Goal: Transaction & Acquisition: Book appointment/travel/reservation

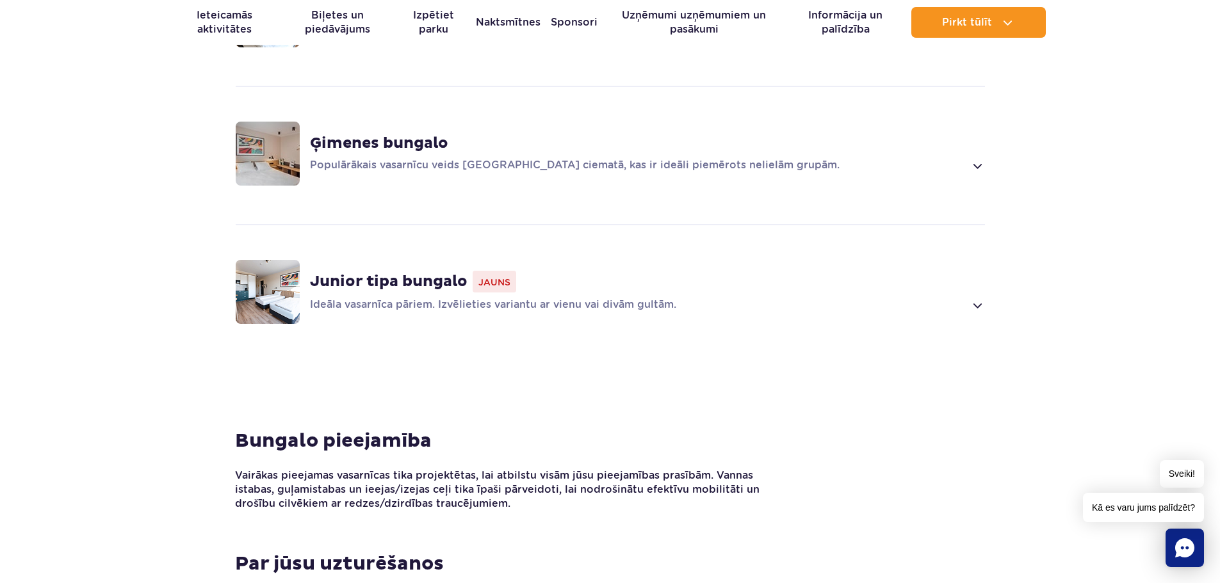
scroll to position [961, 0]
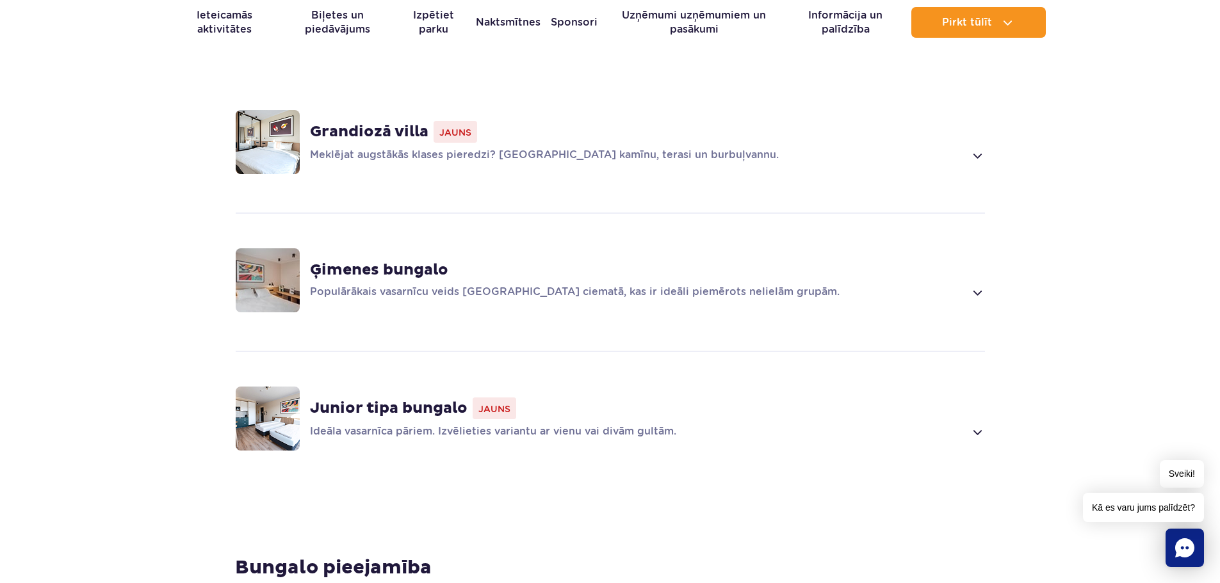
click at [978, 432] on span at bounding box center [977, 432] width 15 height 15
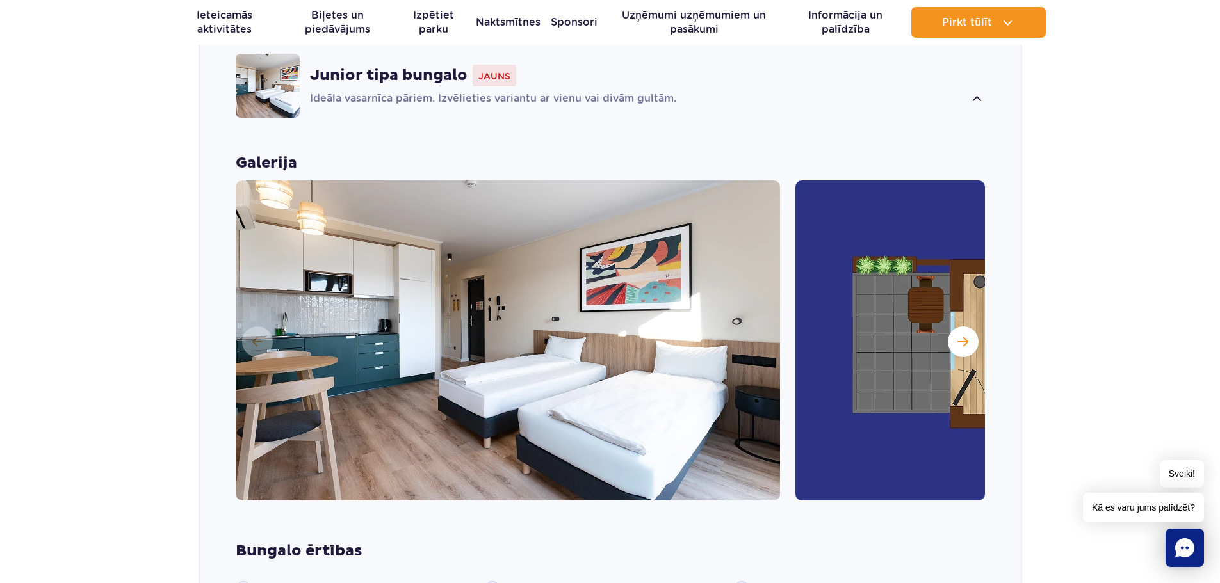
scroll to position [1316, 0]
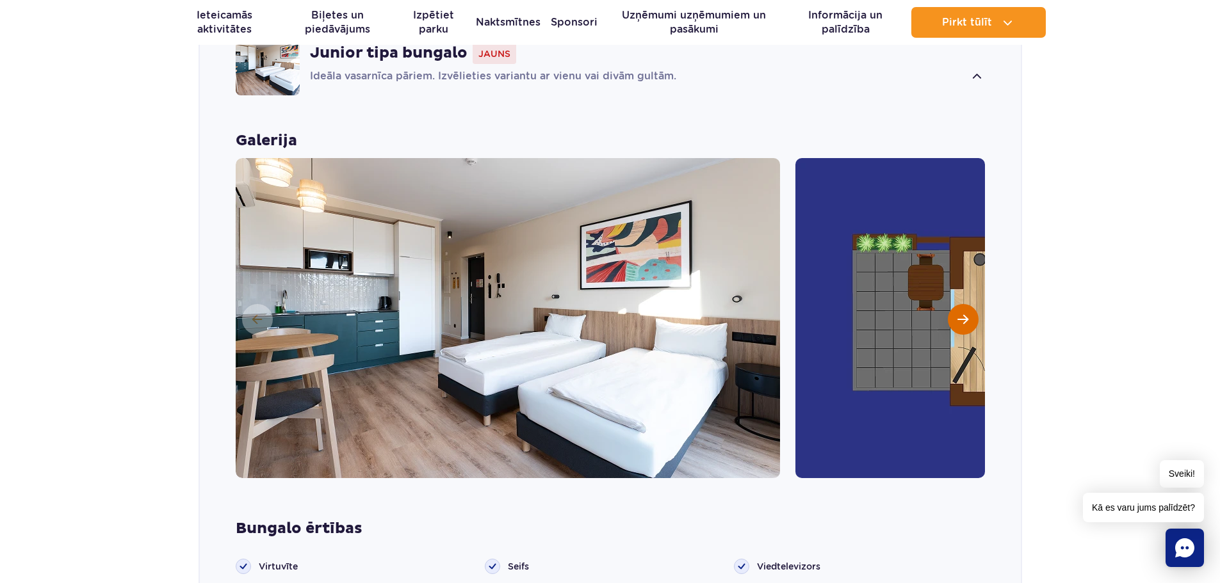
click at [966, 327] on button "Nākamais slaids" at bounding box center [963, 319] width 31 height 31
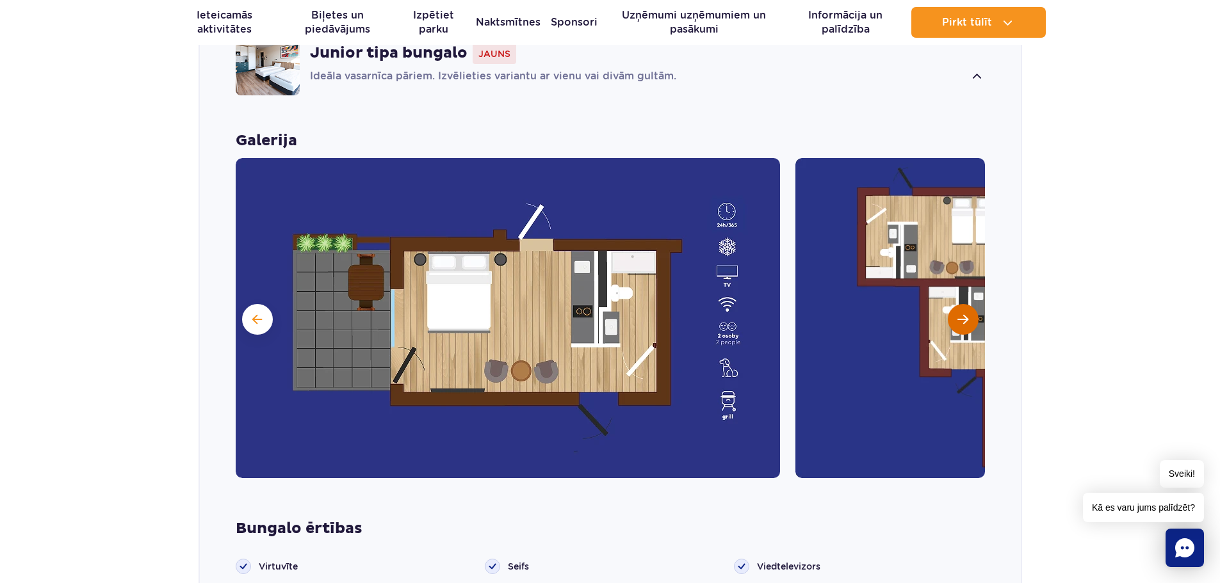
click at [971, 317] on button "Nākamais slaids" at bounding box center [963, 319] width 31 height 31
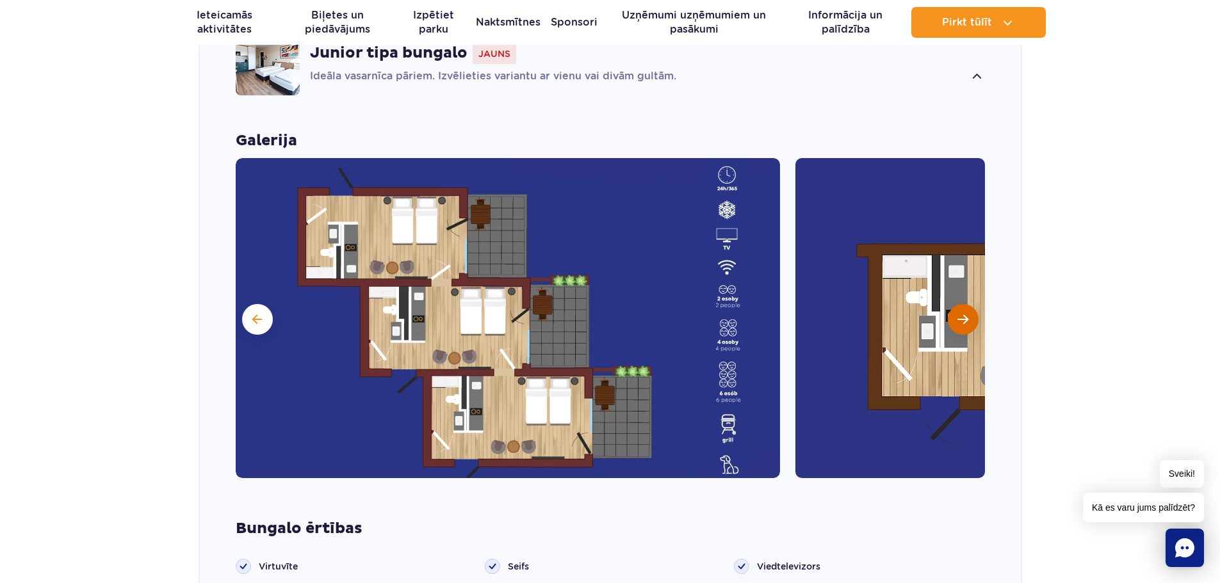
click at [970, 317] on button "Nākamais slaids" at bounding box center [963, 319] width 31 height 31
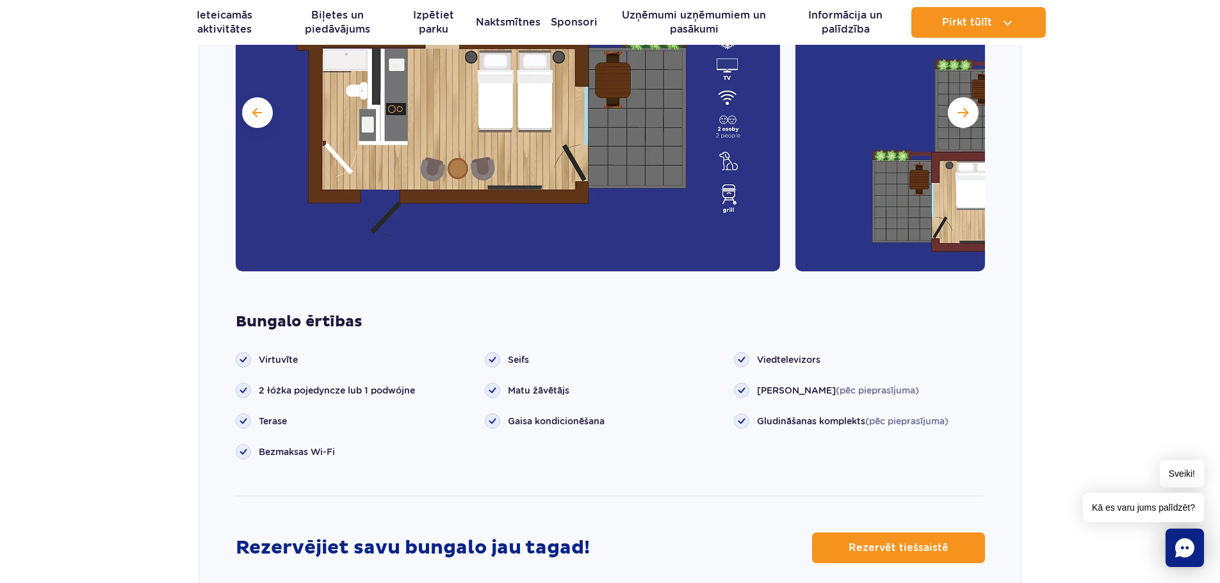
scroll to position [1572, 0]
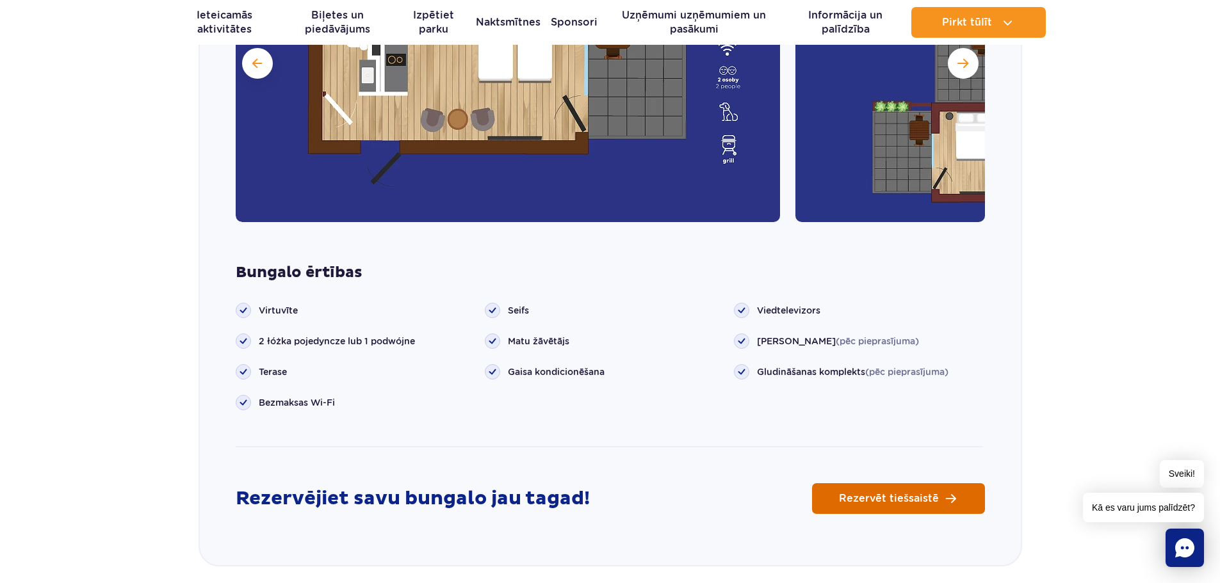
click at [845, 487] on link "Rezervēt tiešsaistē" at bounding box center [898, 499] width 173 height 31
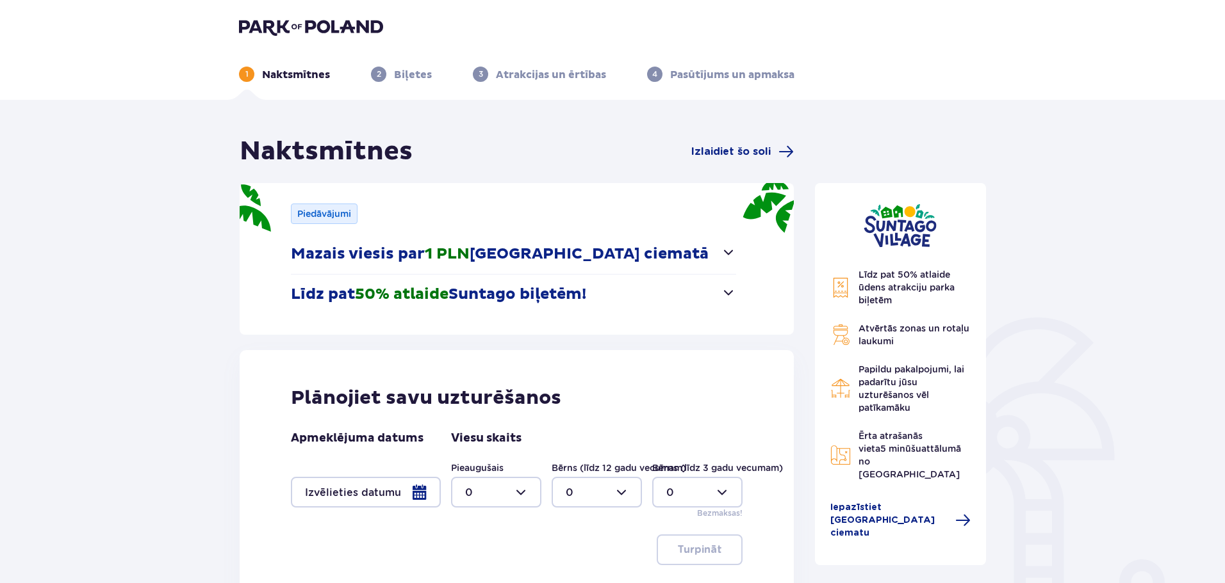
click at [492, 491] on div at bounding box center [496, 492] width 90 height 31
click at [487, 417] on div "2" at bounding box center [496, 421] width 62 height 14
type input "2"
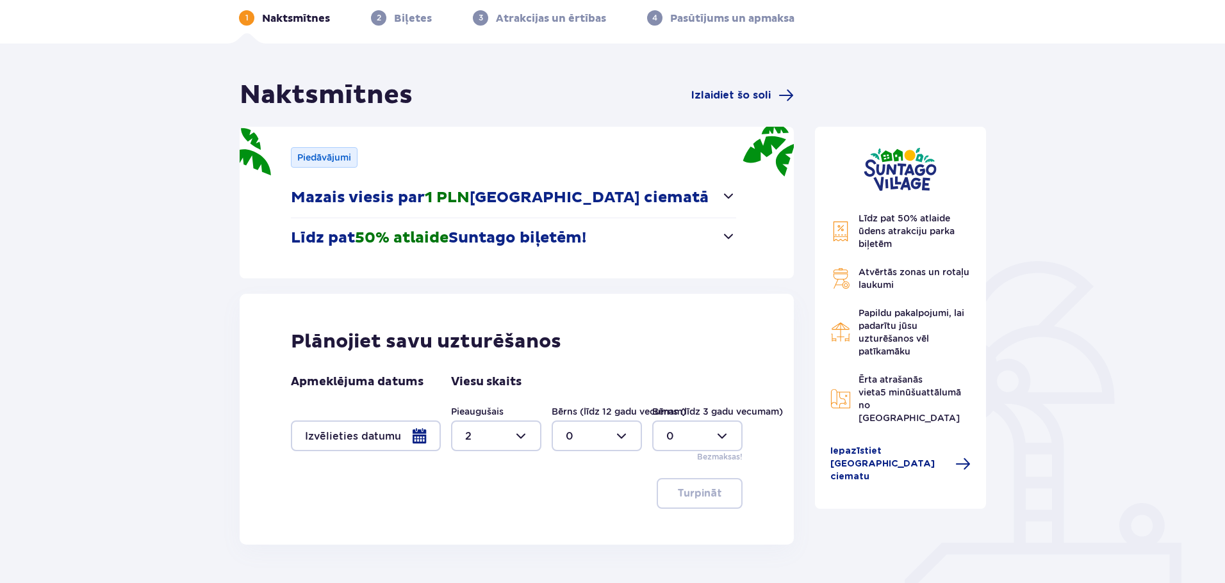
scroll to position [128, 0]
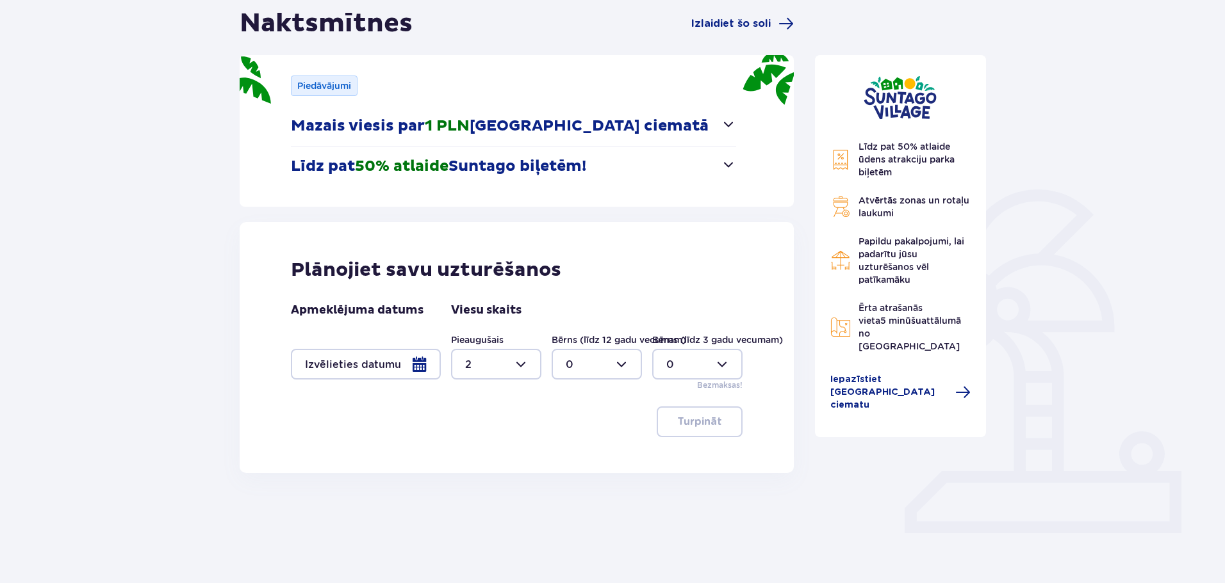
click at [356, 370] on div at bounding box center [366, 364] width 150 height 31
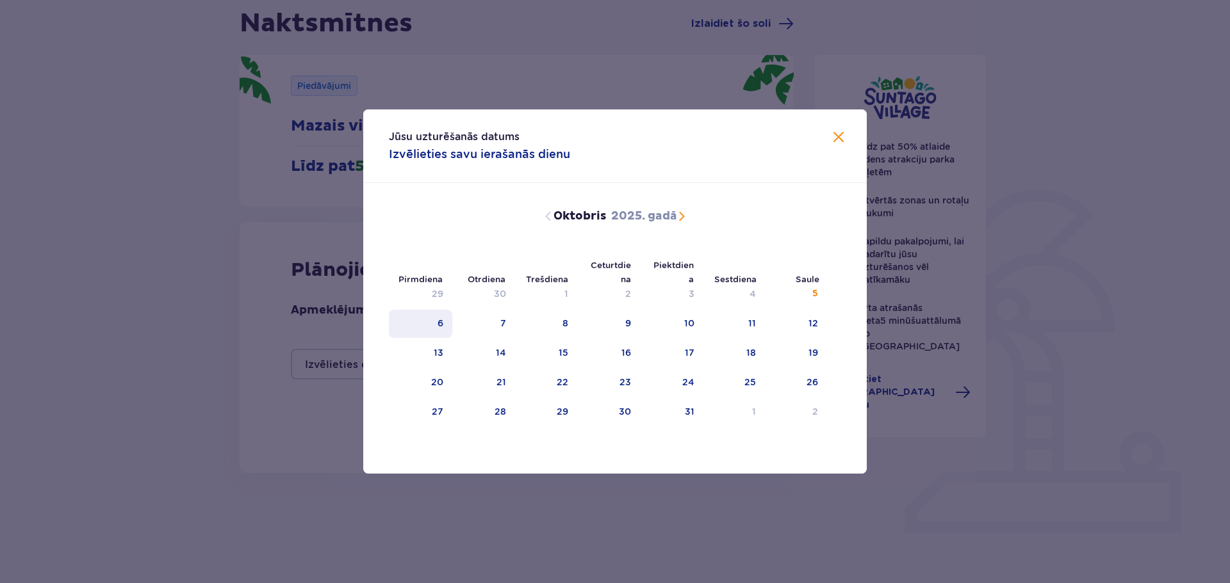
click at [439, 332] on div "6" at bounding box center [420, 324] width 63 height 28
click at [491, 328] on div "7" at bounding box center [483, 324] width 63 height 28
type input "[DATE] - [DATE]"
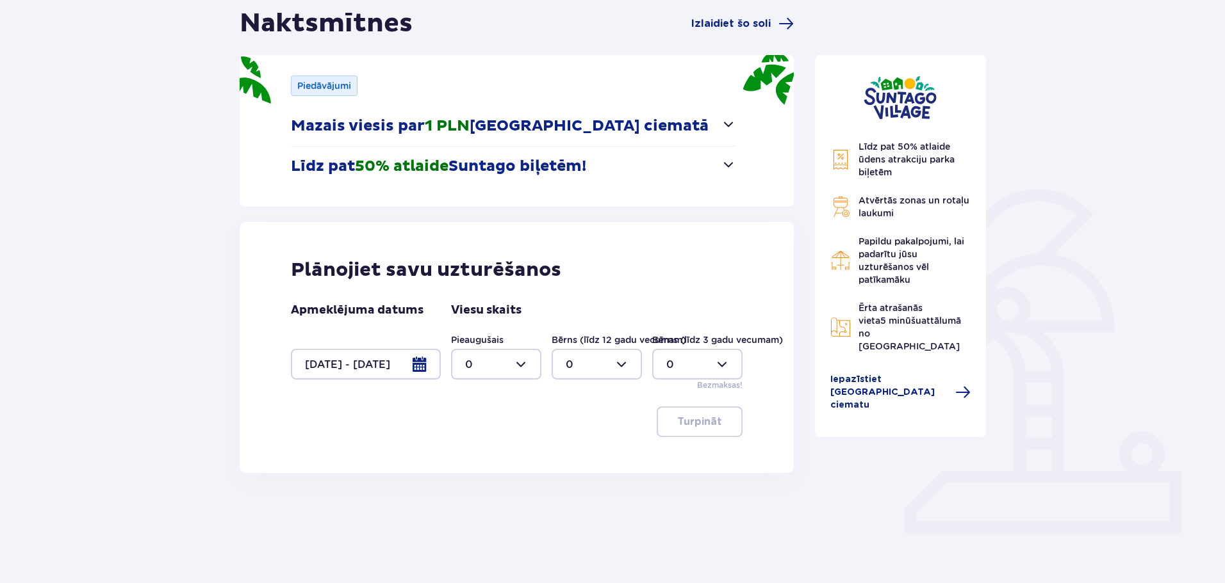
click at [486, 361] on div at bounding box center [496, 364] width 90 height 31
click at [483, 451] on div "2" at bounding box center [496, 457] width 62 height 14
type input "2"
click at [690, 427] on font "Turpināt" at bounding box center [699, 422] width 45 height 10
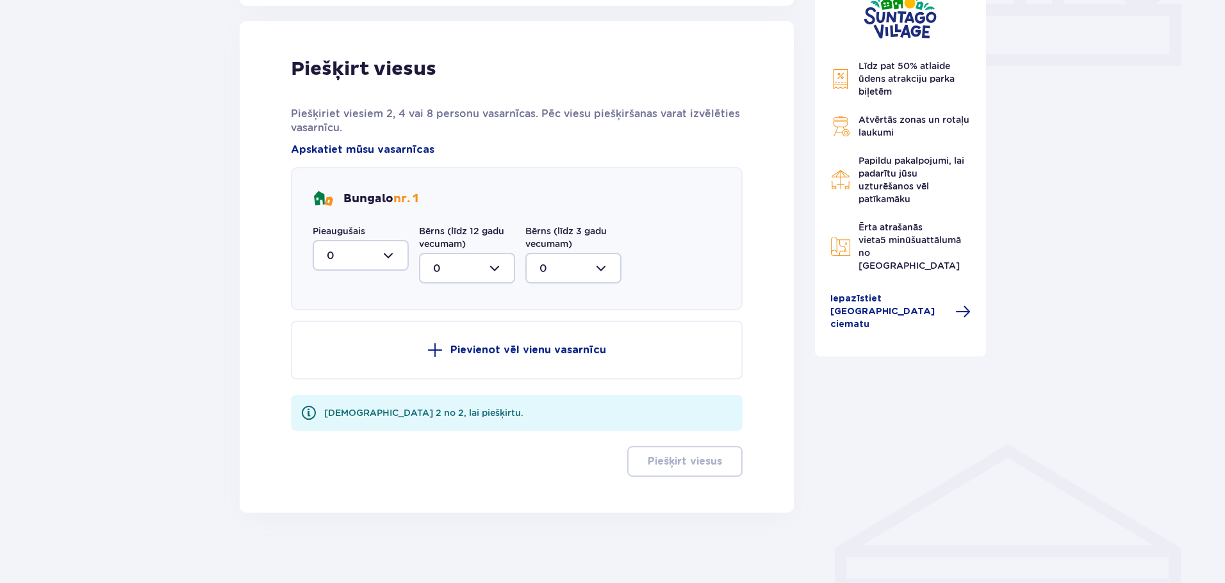
scroll to position [601, 0]
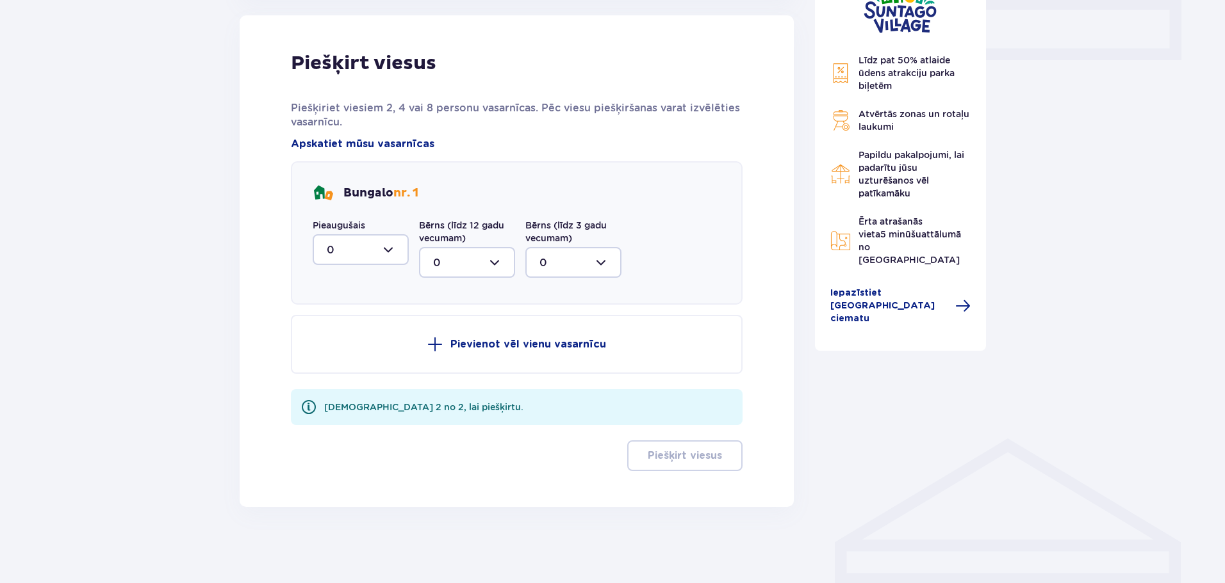
click at [381, 243] on div at bounding box center [361, 249] width 96 height 31
click at [345, 346] on div "2" at bounding box center [361, 343] width 68 height 14
type input "2"
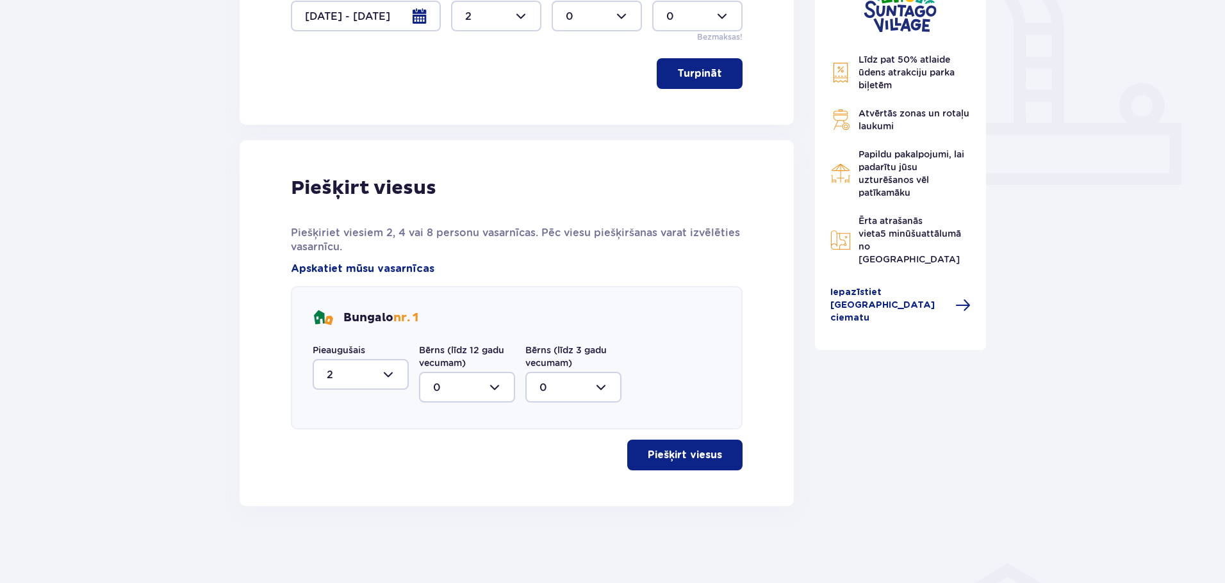
scroll to position [476, 0]
click at [691, 463] on button "Piešķirt viesus" at bounding box center [684, 455] width 115 height 31
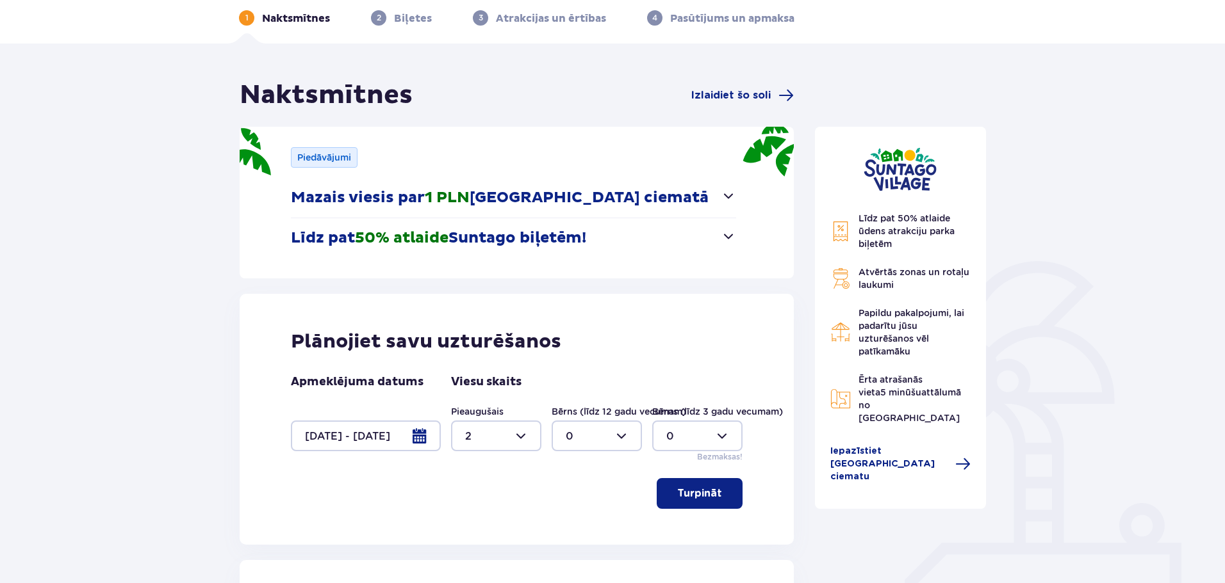
scroll to position [0, 0]
